Goal: Book appointment/travel/reservation

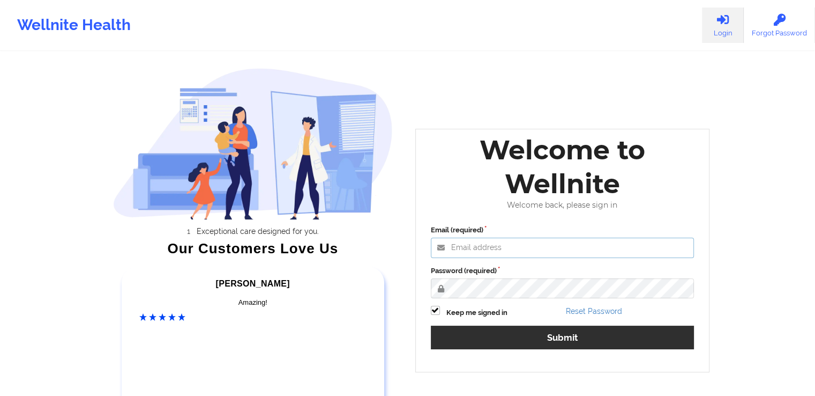
type input "[EMAIL_ADDRESS][DOMAIN_NAME]"
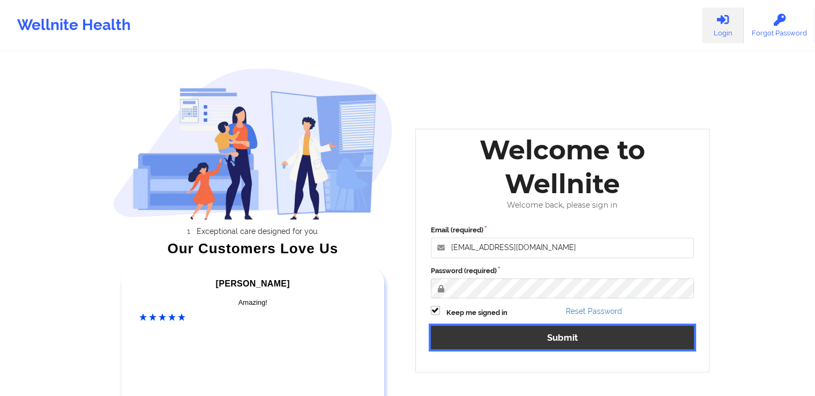
click at [562, 336] on button "Submit" at bounding box center [563, 336] width 264 height 23
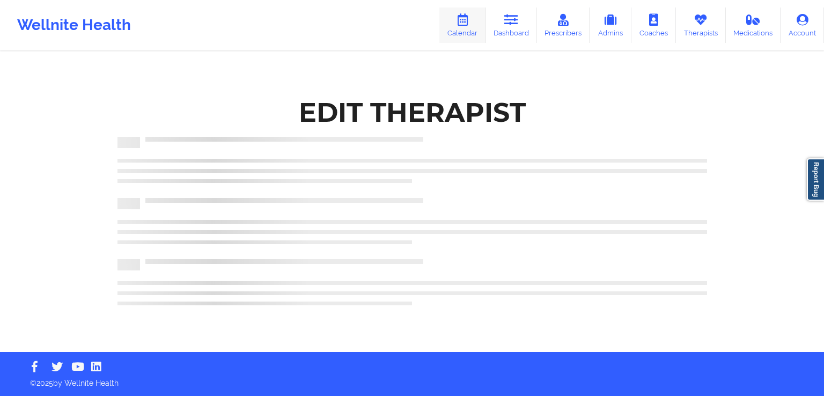
click at [473, 24] on link "Calendar" at bounding box center [462, 25] width 46 height 35
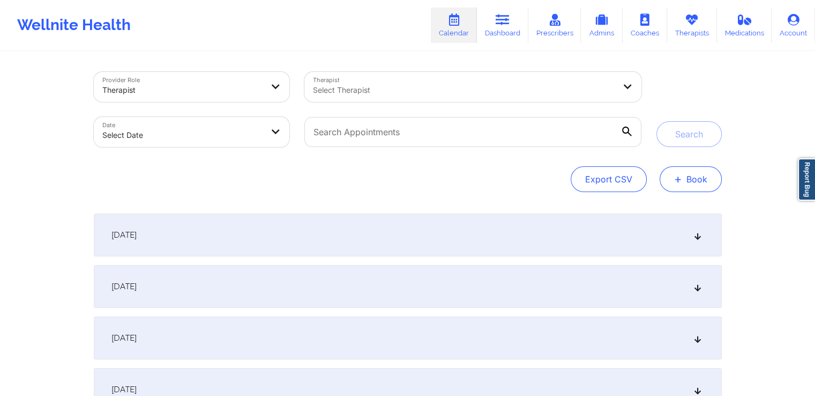
click at [686, 169] on button "+ Book" at bounding box center [691, 179] width 62 height 26
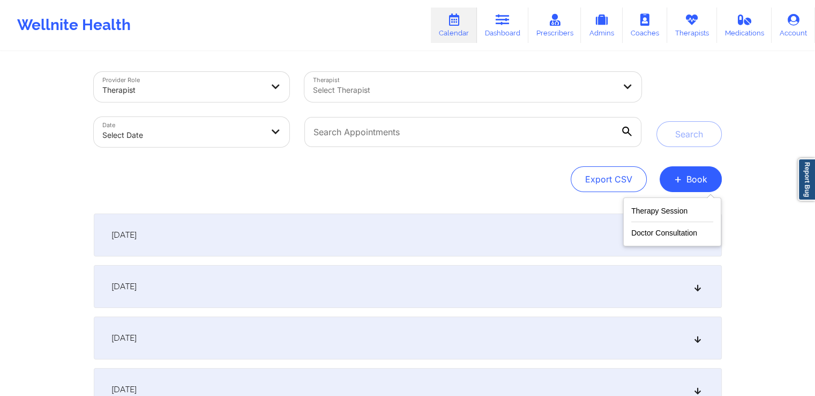
click at [663, 203] on div "Therapy Session Doctor Consultation" at bounding box center [673, 221] width 98 height 49
click at [662, 210] on button "Therapy Session" at bounding box center [673, 213] width 82 height 18
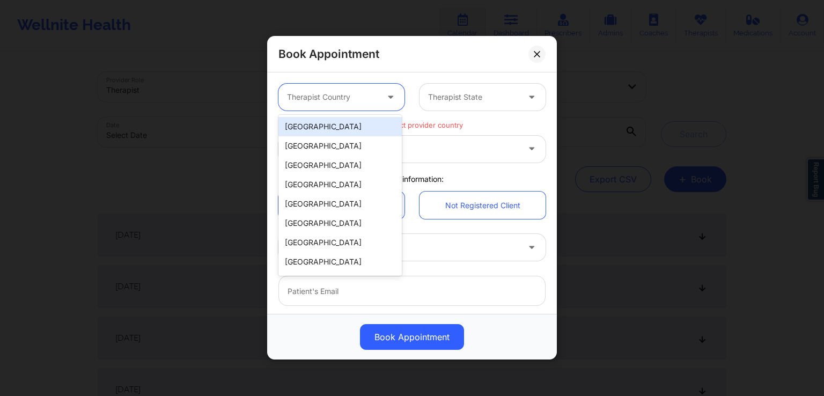
click at [383, 106] on div at bounding box center [392, 97] width 26 height 27
click at [341, 131] on div "[GEOGRAPHIC_DATA]" at bounding box center [339, 126] width 123 height 19
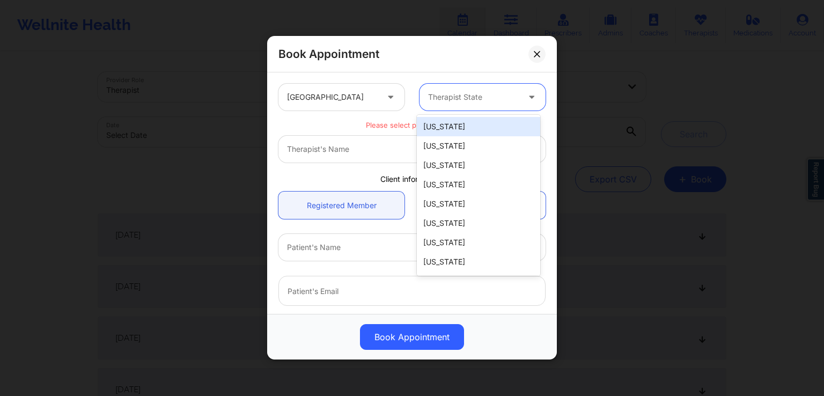
click at [474, 101] on div at bounding box center [473, 97] width 91 height 13
click at [455, 131] on div "[US_STATE]" at bounding box center [478, 126] width 123 height 19
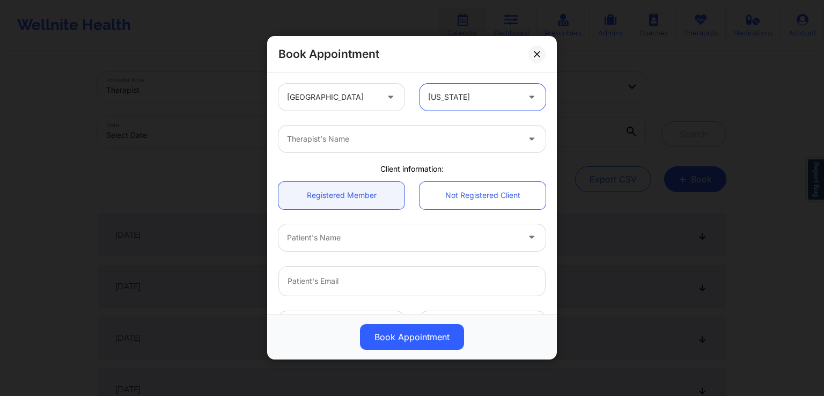
click at [359, 140] on div at bounding box center [403, 139] width 232 height 13
type input "test ther"
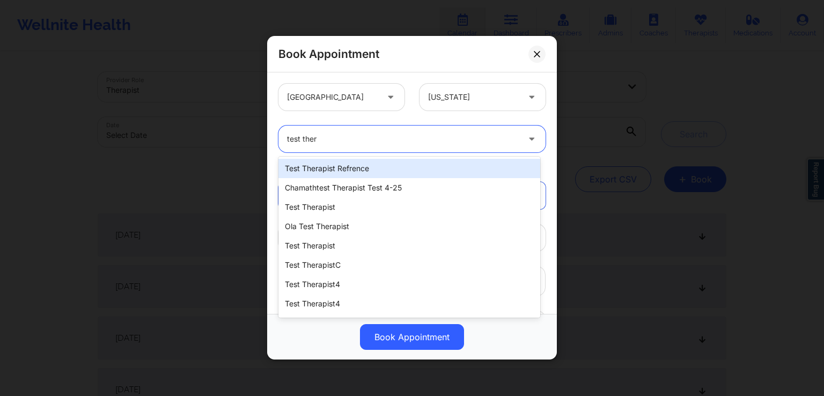
click at [400, 164] on div "test therapist refrence" at bounding box center [409, 168] width 262 height 19
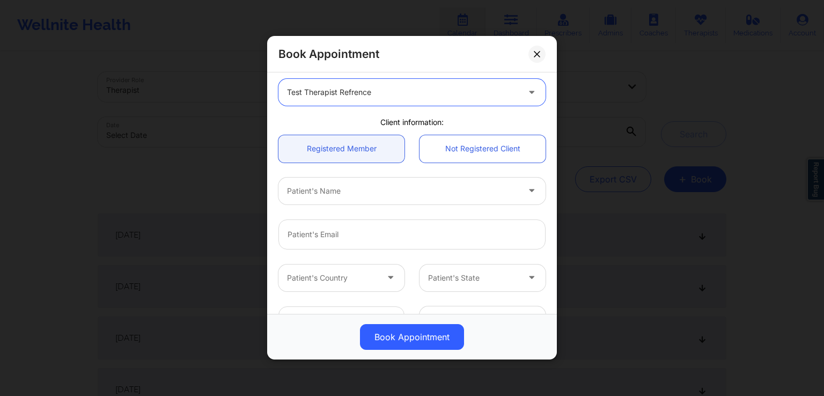
scroll to position [47, 0]
click at [459, 195] on div at bounding box center [392, 190] width 210 height 13
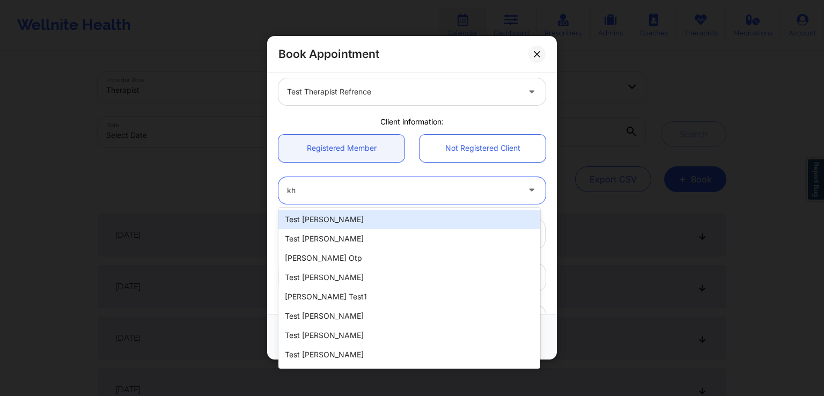
type input "k"
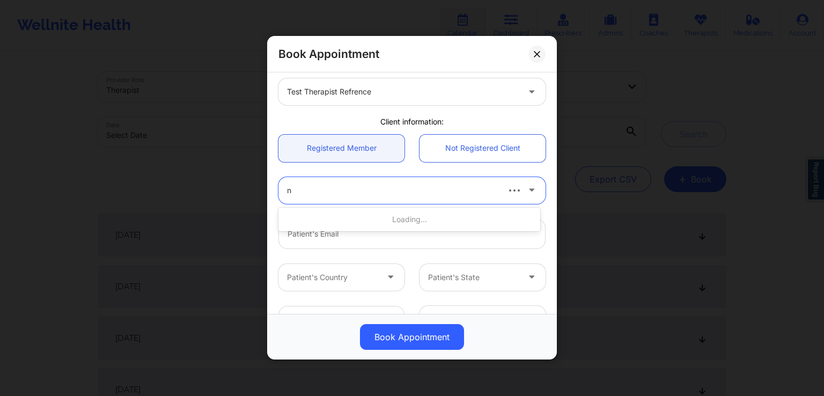
type input "ny"
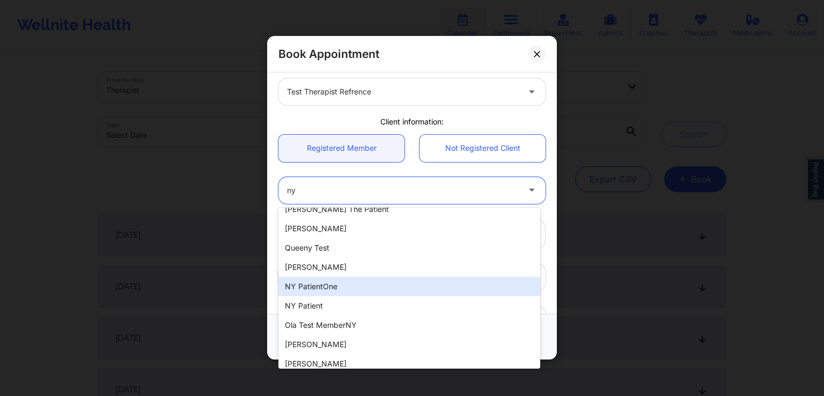
scroll to position [0, 0]
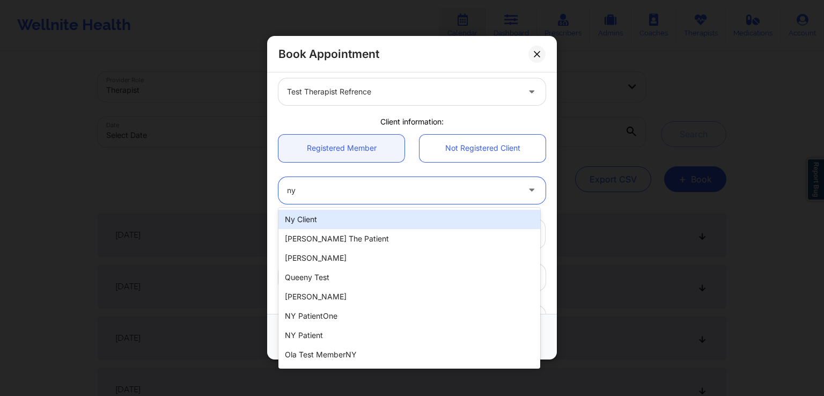
click at [347, 226] on div "ny client" at bounding box center [409, 219] width 262 height 19
type input "[EMAIL_ADDRESS][DOMAIN_NAME]"
type input "[PHONE_NUMBER]"
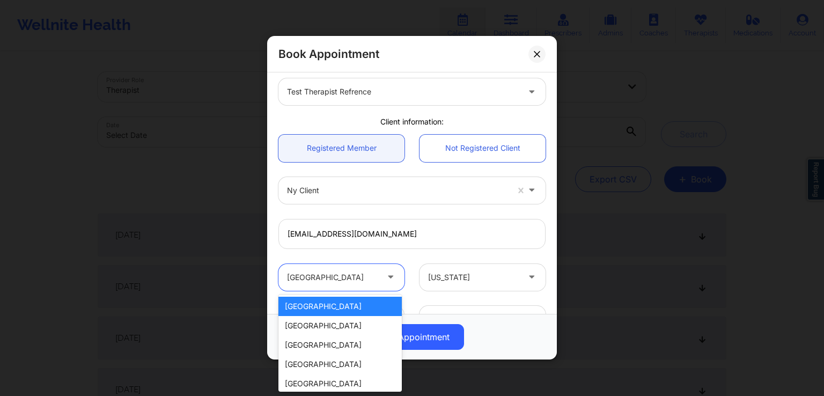
click at [343, 279] on div at bounding box center [332, 277] width 91 height 13
click at [333, 307] on div "[GEOGRAPHIC_DATA]" at bounding box center [339, 305] width 123 height 19
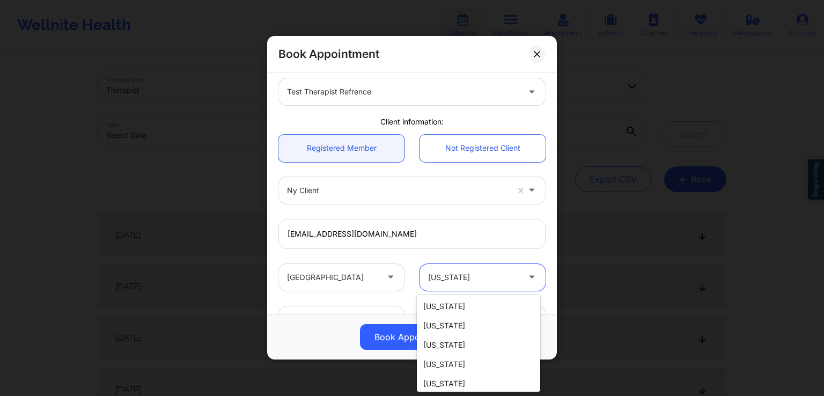
click at [502, 283] on div at bounding box center [473, 277] width 91 height 13
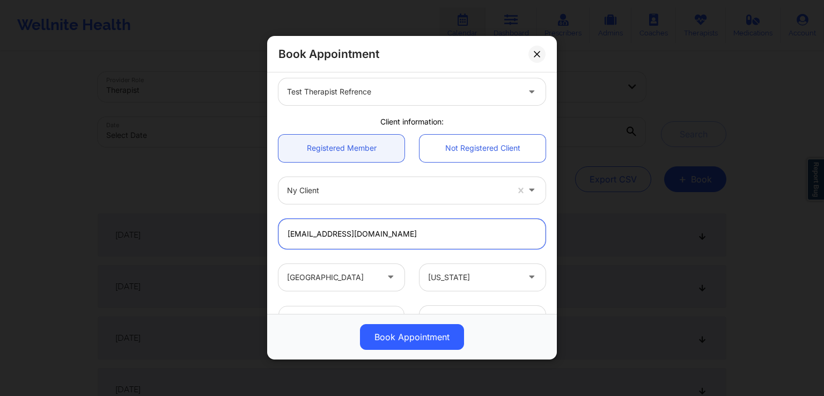
click at [525, 244] on input "[EMAIL_ADDRESS][DOMAIN_NAME]" at bounding box center [411, 234] width 267 height 30
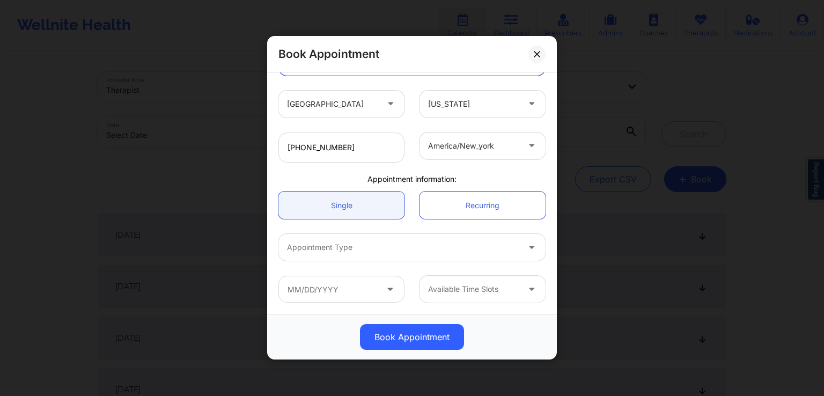
scroll to position [220, 0]
click at [350, 202] on link "Single" at bounding box center [341, 205] width 126 height 27
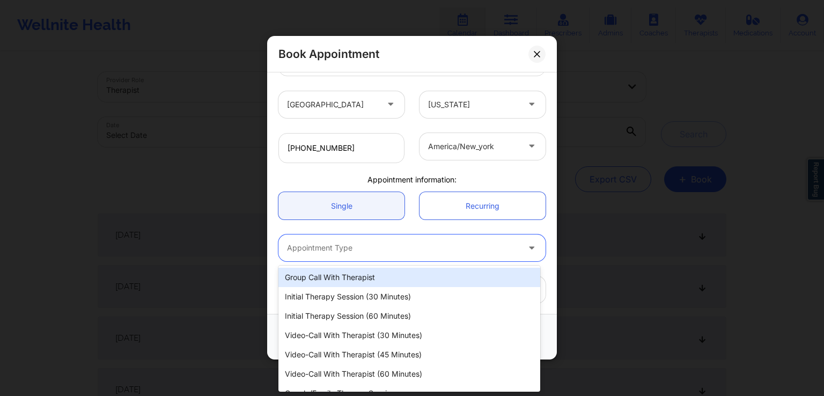
click at [407, 253] on div at bounding box center [403, 248] width 232 height 13
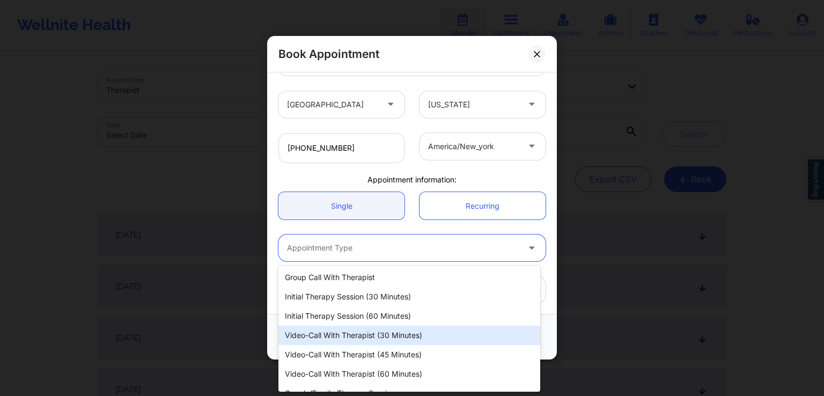
click at [433, 336] on div "Video-Call with Therapist (30 minutes)" at bounding box center [409, 334] width 262 height 19
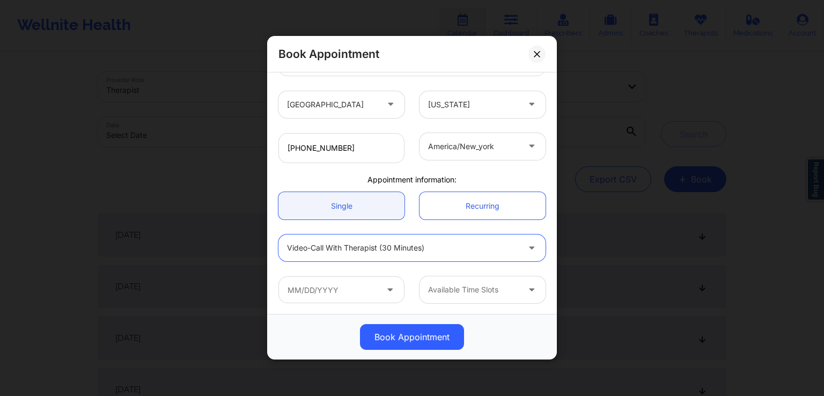
scroll to position [220, 0]
click at [380, 280] on input "text" at bounding box center [341, 289] width 126 height 27
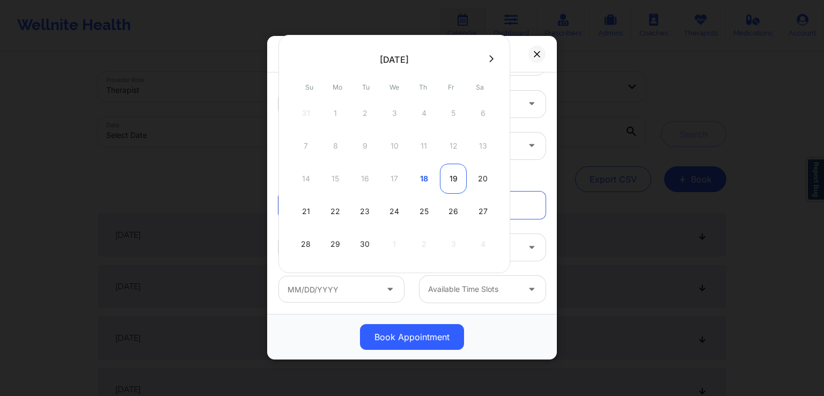
click at [447, 179] on div "19" at bounding box center [453, 179] width 27 height 30
type input "[DATE]"
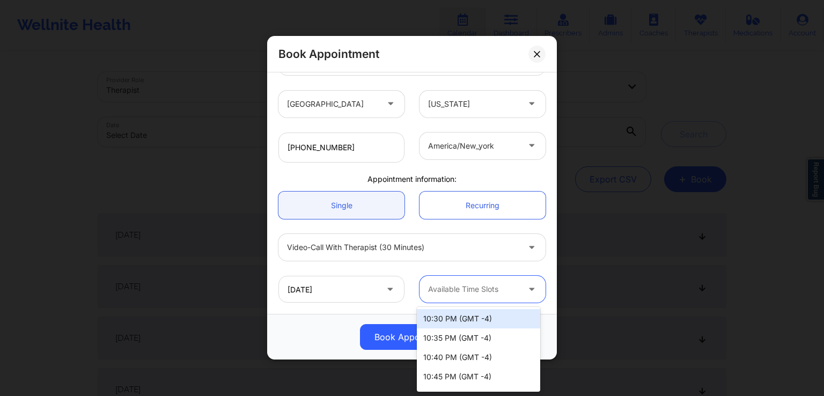
click at [465, 296] on div "Available Time Slots" at bounding box center [469, 289] width 100 height 27
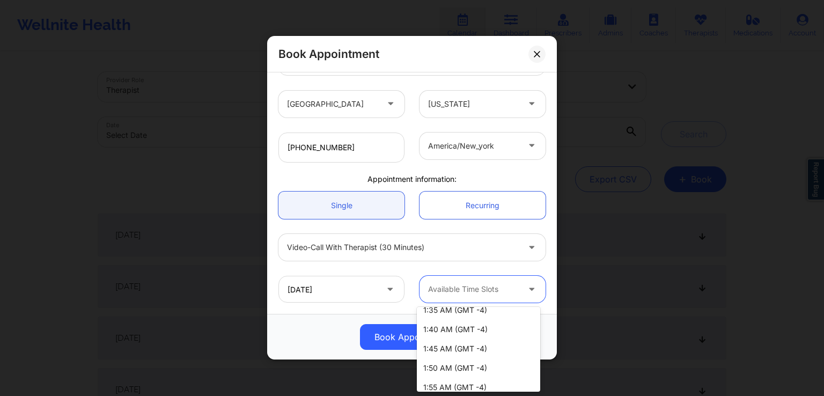
scroll to position [777, 0]
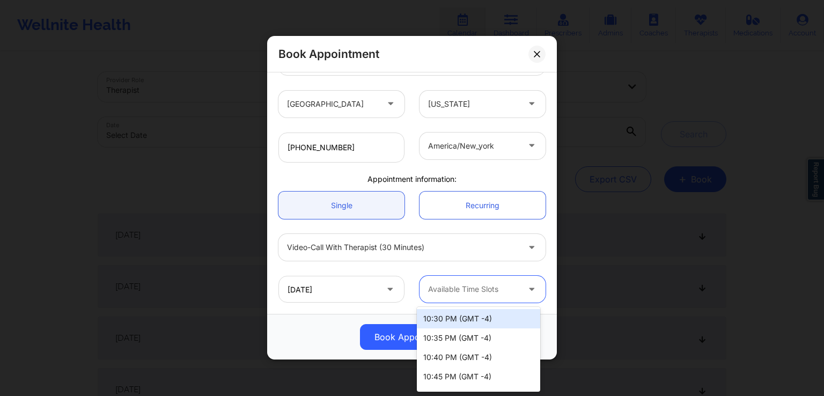
click at [510, 294] on div at bounding box center [473, 289] width 91 height 13
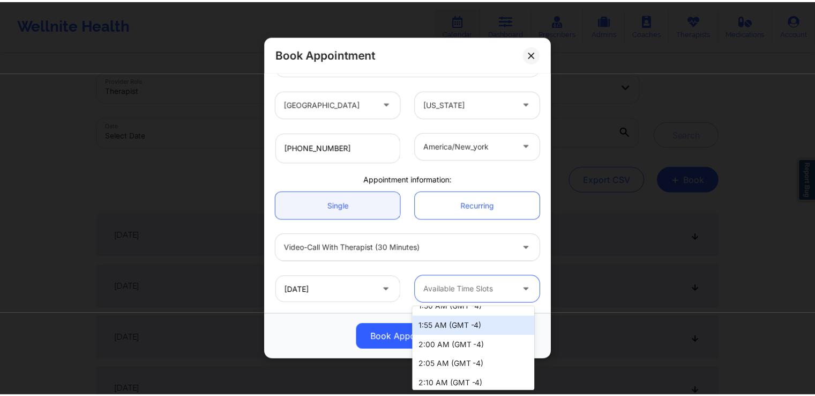
scroll to position [784, 0]
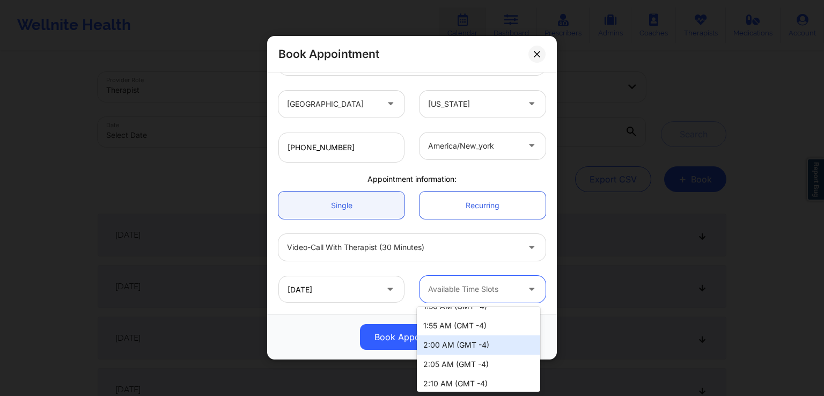
click at [450, 342] on div "2:00 AM (GMT -4)" at bounding box center [478, 344] width 123 height 19
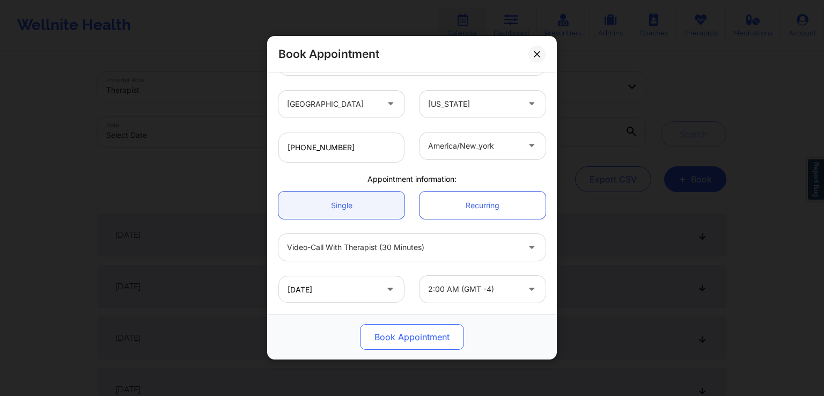
click at [410, 343] on button "Book Appointment" at bounding box center [412, 337] width 104 height 26
